Goal: Information Seeking & Learning: Learn about a topic

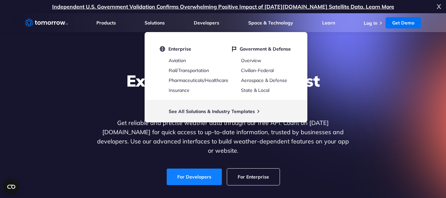
click at [200, 171] on link "For Developers" at bounding box center [194, 176] width 55 height 17
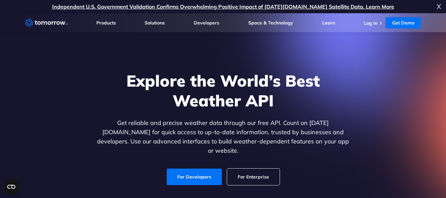
click at [256, 174] on link "For Enterprise" at bounding box center [253, 176] width 52 height 17
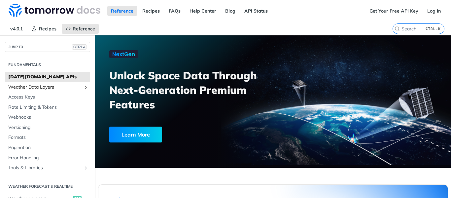
click at [44, 86] on span "Weather Data Layers" at bounding box center [44, 87] width 73 height 7
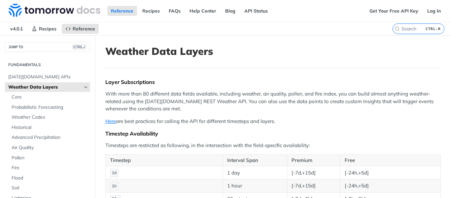
click at [17, 32] on span "v4.0.1" at bounding box center [17, 29] width 20 height 10
click at [38, 117] on span "Weather Codes" at bounding box center [50, 117] width 77 height 7
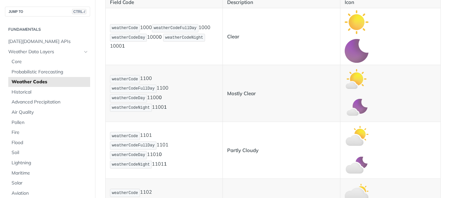
scroll to position [198, 0]
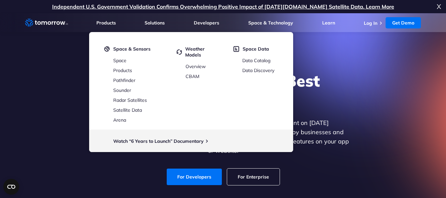
click at [371, 67] on div "Explore the World’s Best Weather API Get reliable and precise weather data thro…" at bounding box center [223, 128] width 407 height 140
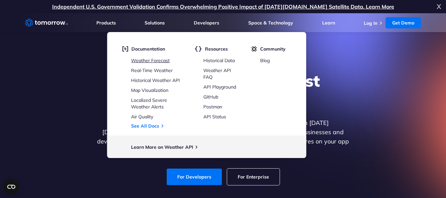
click at [140, 59] on link "Weather Forecast" at bounding box center [150, 60] width 39 height 6
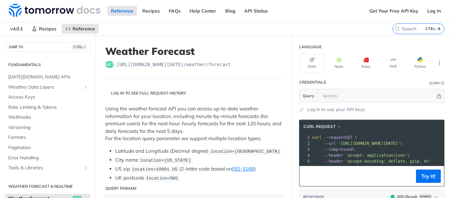
scroll to position [94, 0]
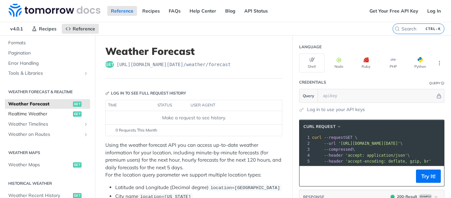
click at [28, 113] on span "Realtime Weather" at bounding box center [39, 114] width 63 height 7
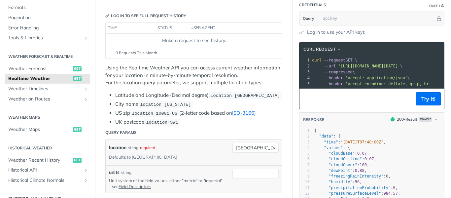
scroll to position [66, 0]
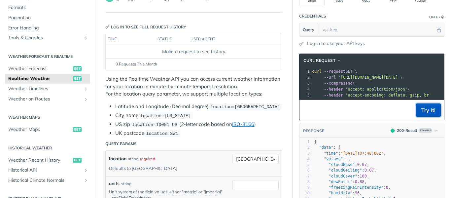
click at [425, 116] on button "Try It!" at bounding box center [428, 109] width 25 height 13
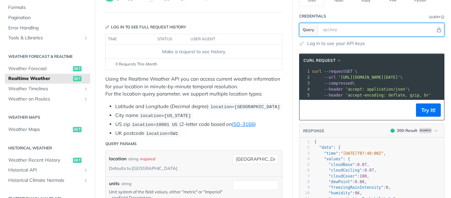
click at [330, 28] on input "text" at bounding box center [378, 29] width 116 height 13
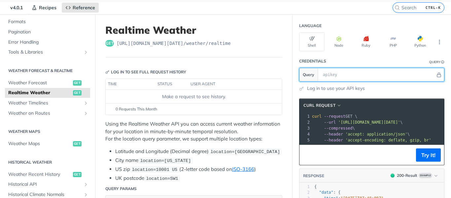
scroll to position [0, 0]
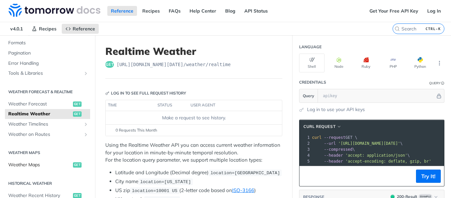
click at [27, 163] on span "Weather Maps" at bounding box center [39, 164] width 63 height 7
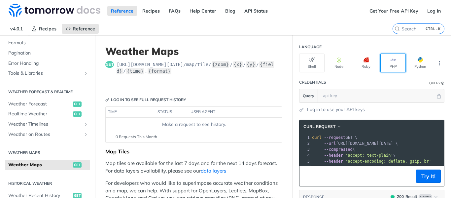
click at [390, 63] on button "PHP" at bounding box center [392, 62] width 25 height 19
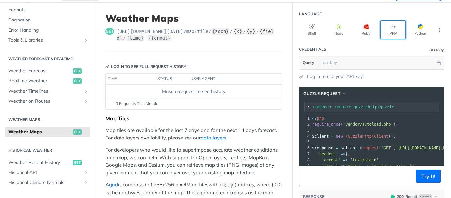
scroll to position [66, 0]
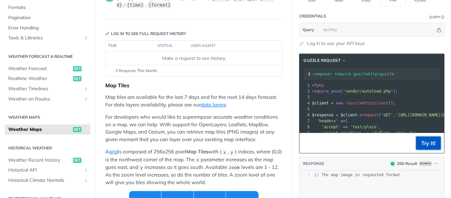
click at [421, 144] on button "Try It!" at bounding box center [428, 142] width 25 height 13
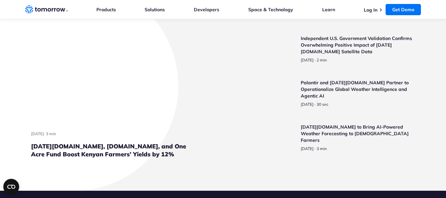
scroll to position [1552, 0]
